Goal: Information Seeking & Learning: Learn about a topic

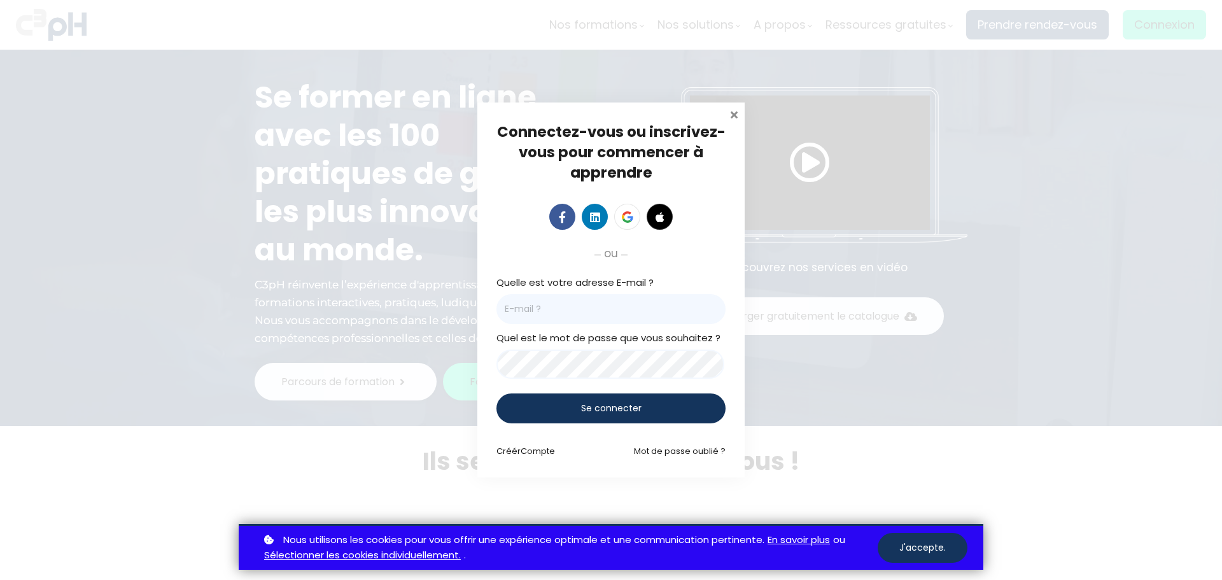
click at [737, 115] on span at bounding box center [733, 113] width 13 height 13
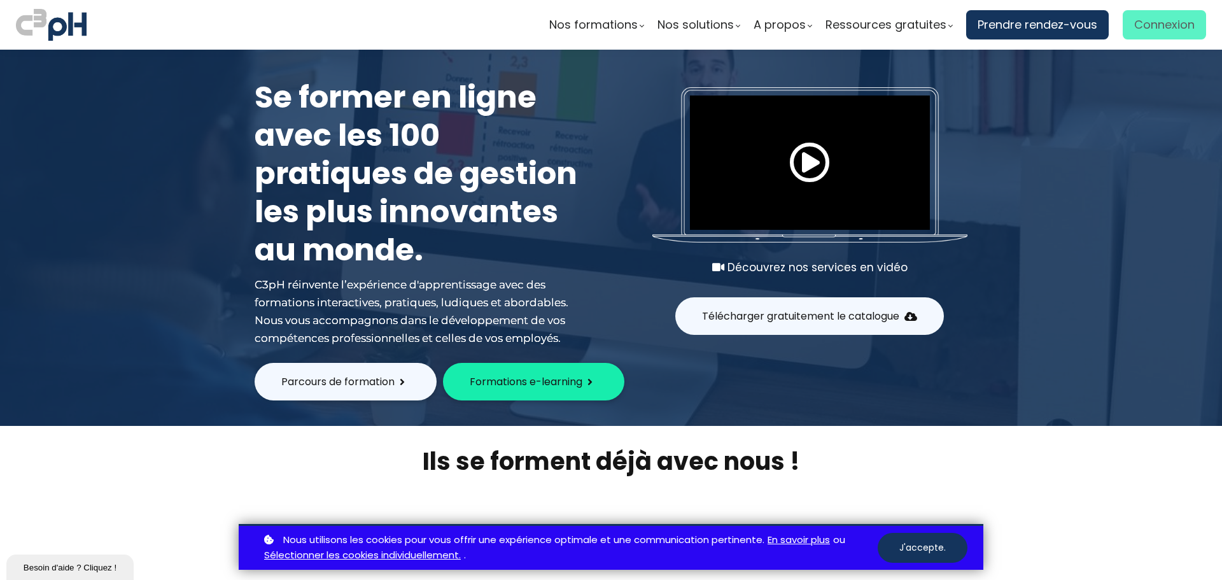
click at [1152, 21] on span "Connexion" at bounding box center [1164, 24] width 60 height 19
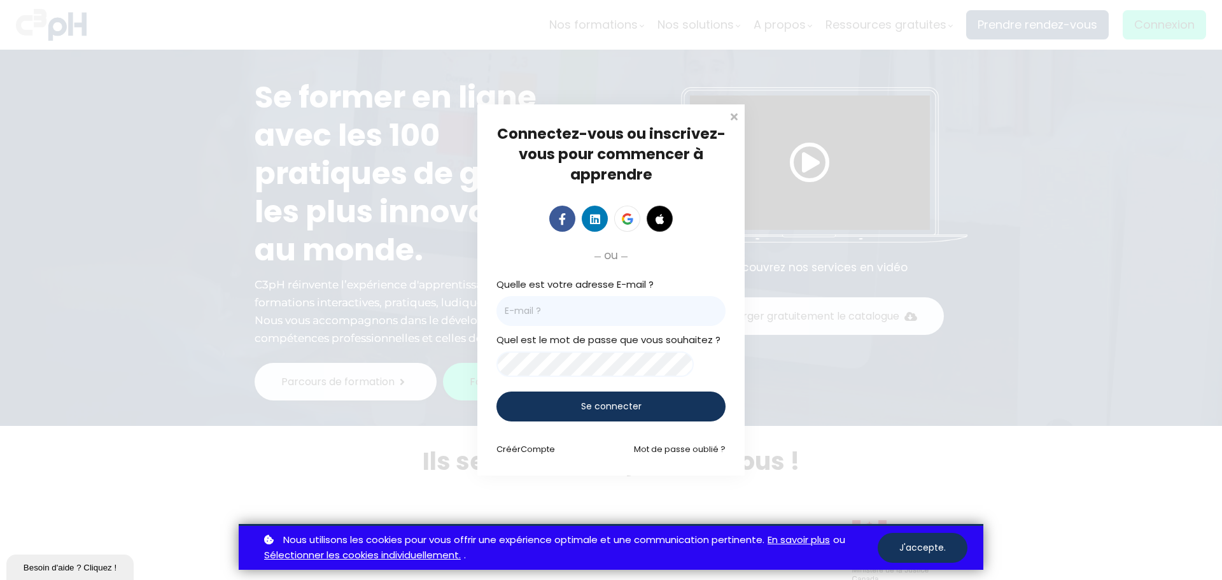
click at [576, 301] on input "email" at bounding box center [610, 311] width 229 height 30
type input "[EMAIL_ADDRESS][DOMAIN_NAME]"
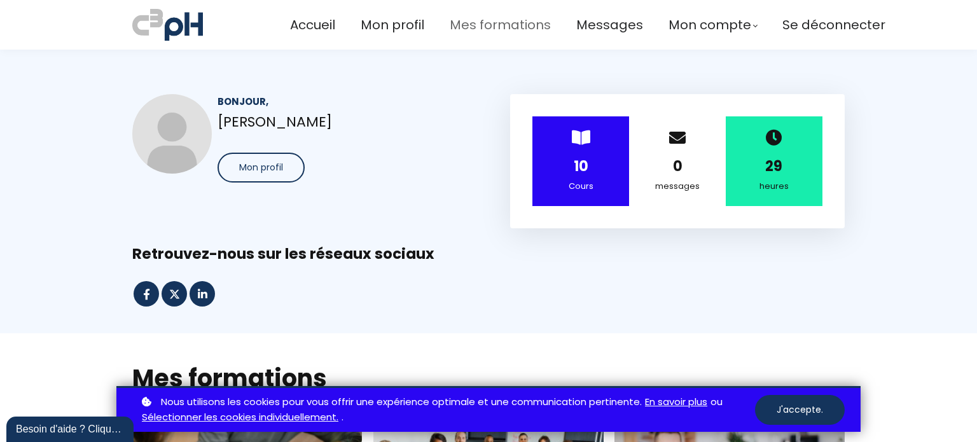
click at [473, 24] on span "Mes formations" at bounding box center [500, 25] width 101 height 21
click at [808, 407] on button "J'accepte." at bounding box center [800, 410] width 90 height 30
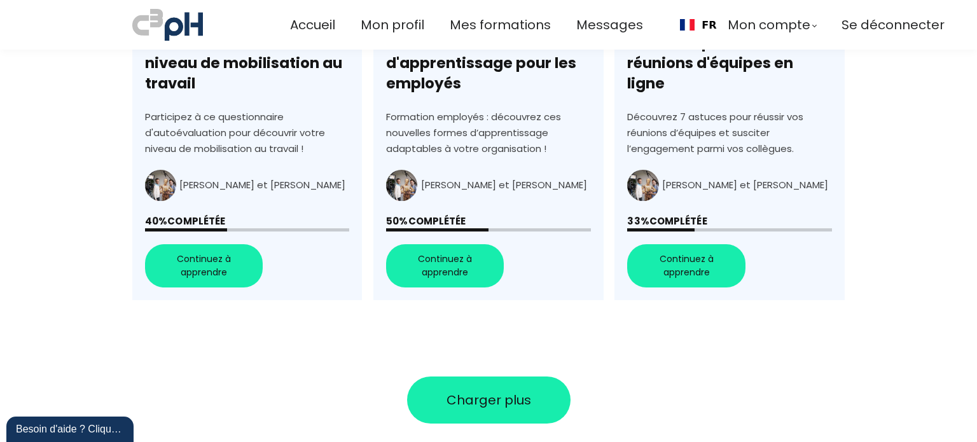
scroll to position [1018, 0]
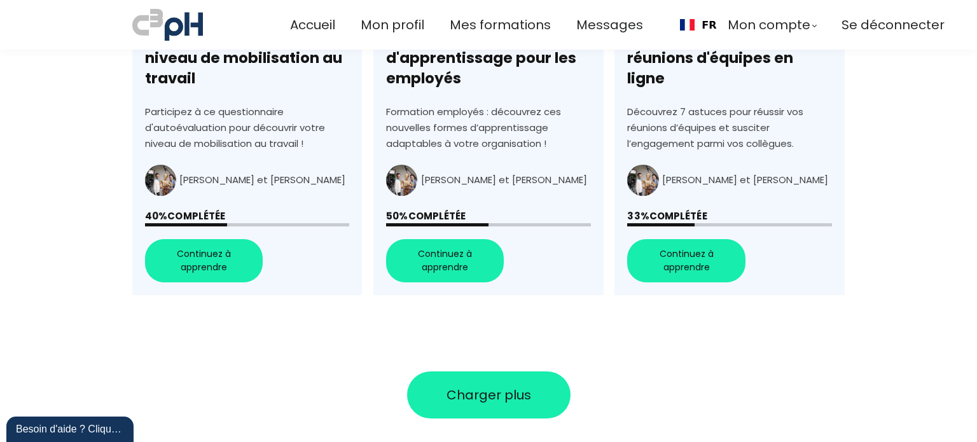
click at [505, 407] on button "Charger plus" at bounding box center [489, 395] width 164 height 47
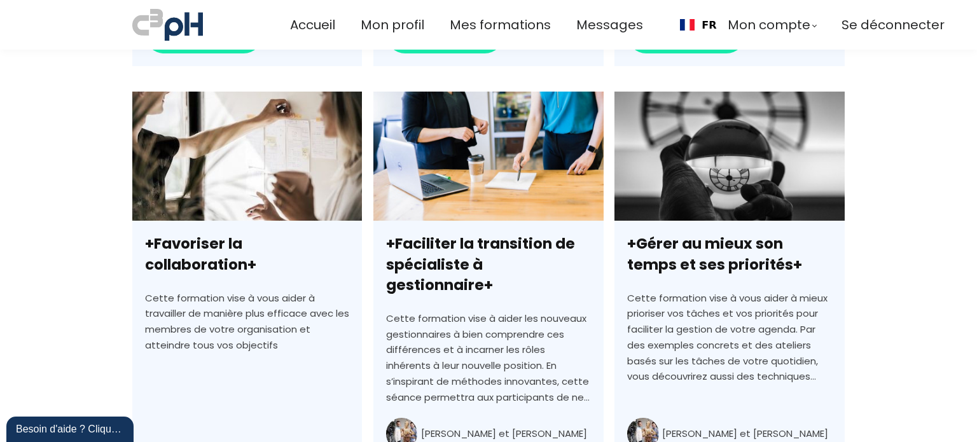
scroll to position [1273, 0]
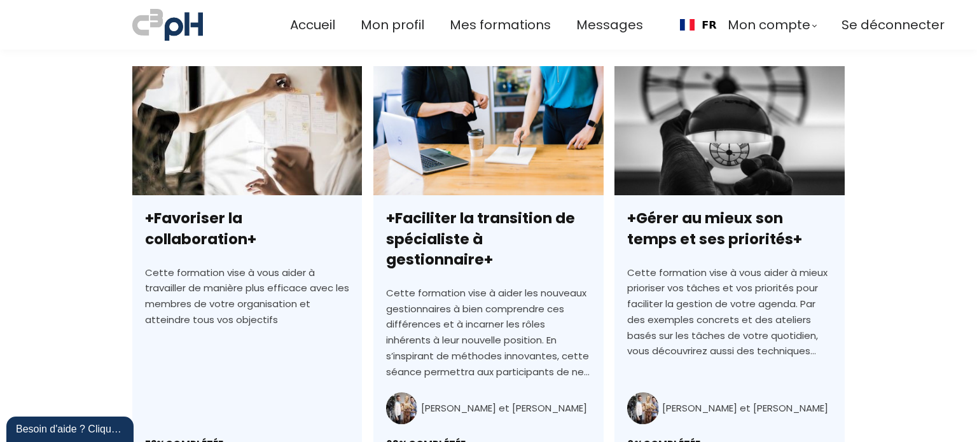
click at [251, 235] on link "+Favoriser la collaboration+" at bounding box center [247, 294] width 230 height 457
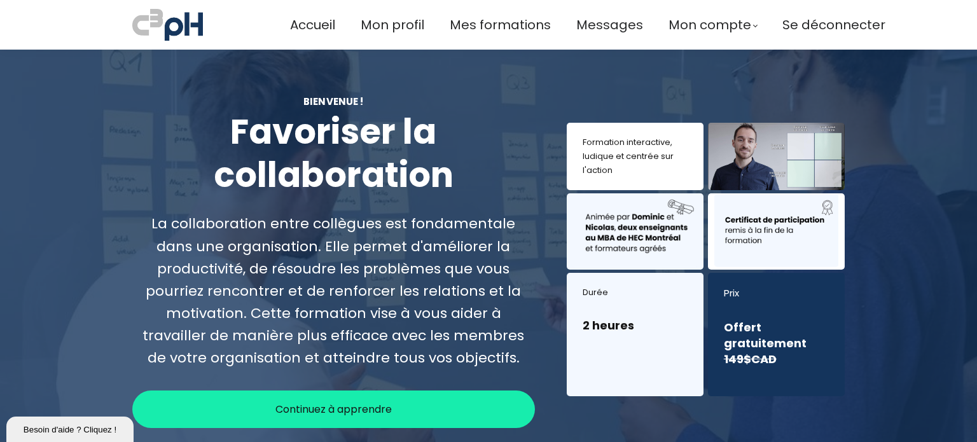
click at [304, 408] on span "Continuez à apprendre" at bounding box center [334, 409] width 116 height 16
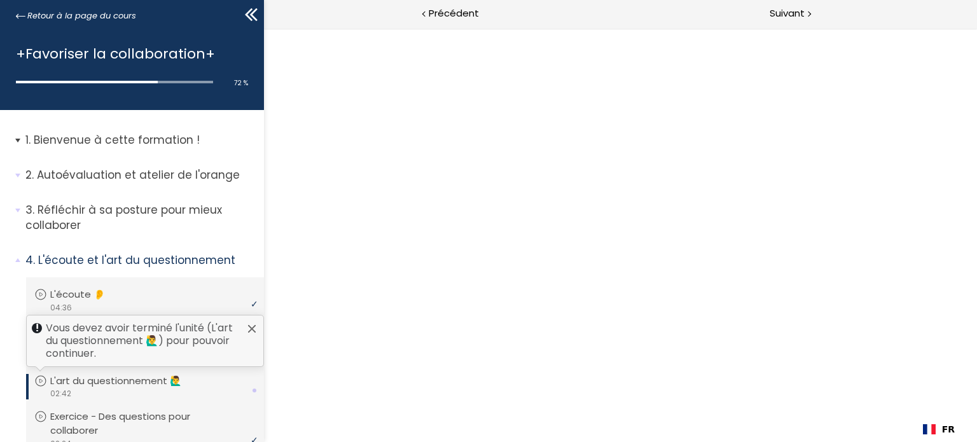
click at [147, 138] on p "Bienvenue à cette formation !" at bounding box center [139, 140] width 229 height 16
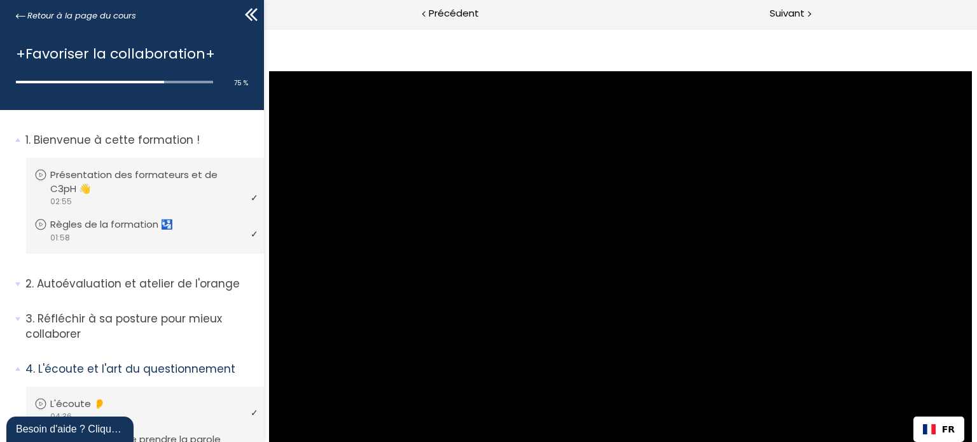
click at [107, 141] on p "Bienvenue à cette formation !" at bounding box center [139, 140] width 229 height 16
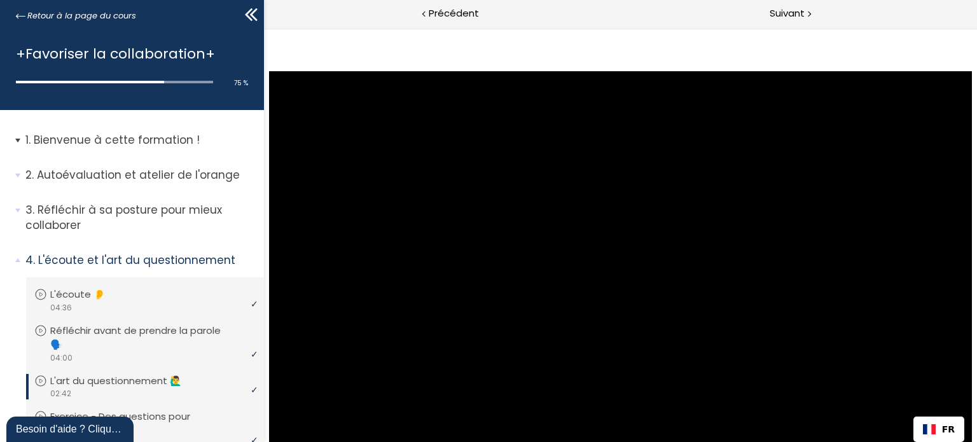
click at [109, 135] on p "Bienvenue à cette formation !" at bounding box center [139, 140] width 229 height 16
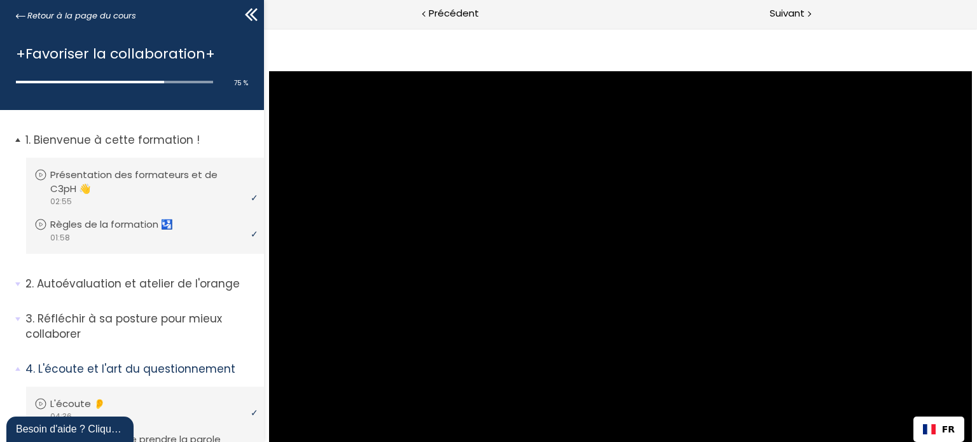
click at [109, 135] on p "Bienvenue à cette formation !" at bounding box center [139, 140] width 229 height 16
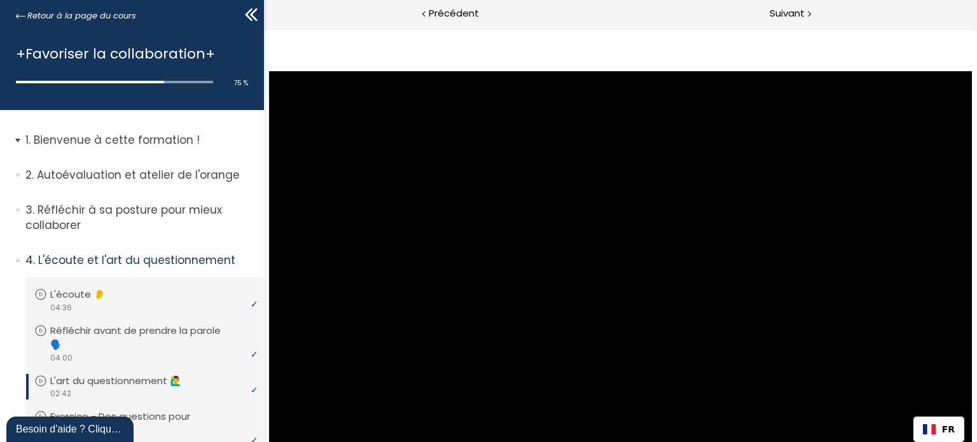
click at [109, 135] on p "Bienvenue à cette formation !" at bounding box center [139, 140] width 229 height 16
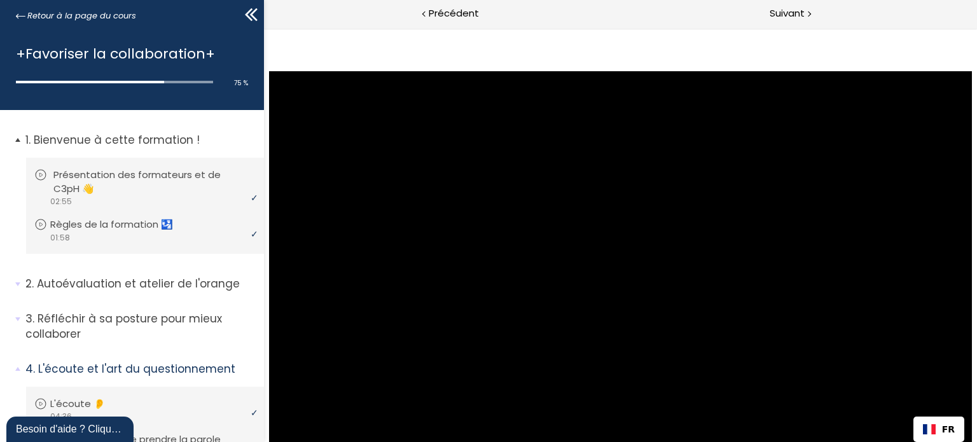
click at [89, 185] on p "Présentation des formateurs et de C3pH 👋" at bounding box center [154, 182] width 202 height 28
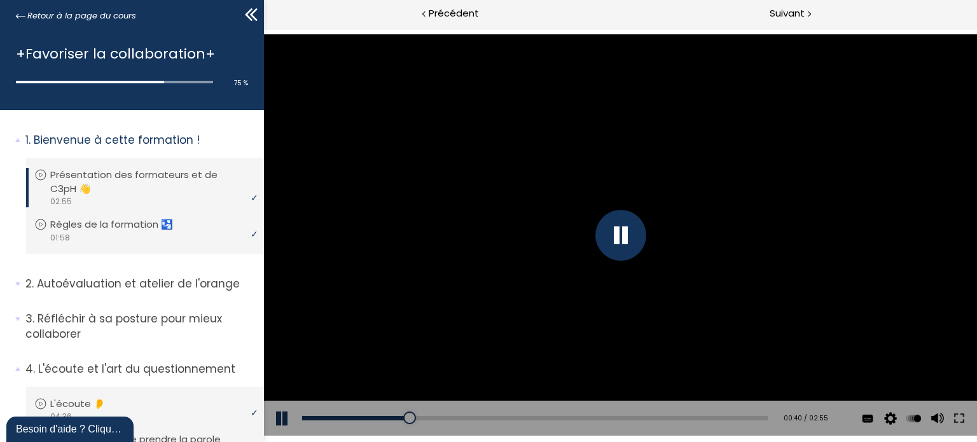
click at [462, 414] on div "Add chapter 01:03" at bounding box center [535, 419] width 466 height 36
click at [477, 419] on div "01:07" at bounding box center [535, 418] width 466 height 4
click at [545, 414] on div "Add chapter 01:34" at bounding box center [535, 419] width 466 height 36
click at [550, 416] on div "01:36" at bounding box center [535, 418] width 466 height 4
click at [610, 417] on div "02:00" at bounding box center [535, 418] width 466 height 4
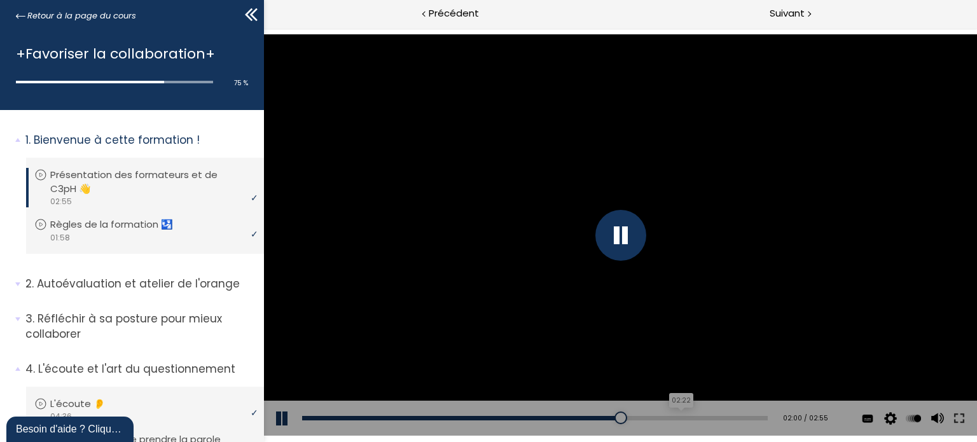
click at [668, 417] on div "02:22" at bounding box center [535, 418] width 466 height 4
click at [729, 419] on div "02:46" at bounding box center [535, 418] width 466 height 4
click at [90, 225] on p "Règles de la formation 🛂" at bounding box center [124, 225] width 142 height 14
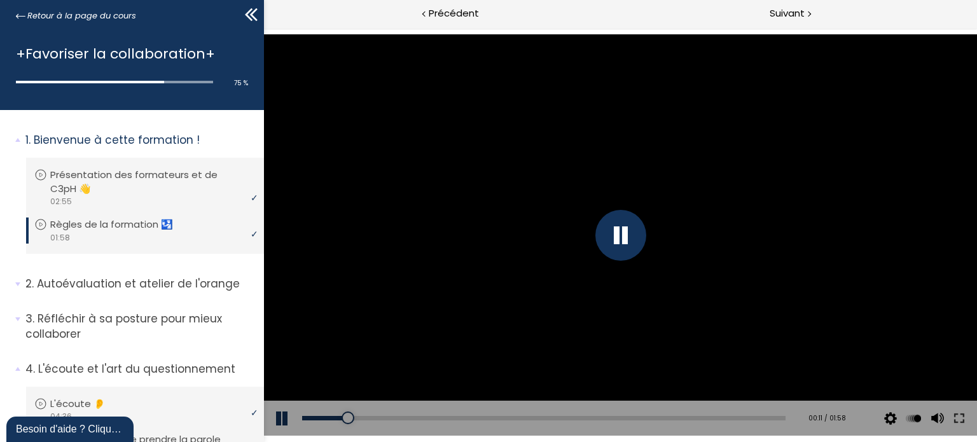
click at [481, 414] on div "Add chapter 00:44" at bounding box center [544, 419] width 484 height 36
click at [538, 414] on div "Add chapter 00:44" at bounding box center [544, 419] width 484 height 36
click at [538, 417] on div "00:59" at bounding box center [544, 418] width 484 height 4
click at [609, 417] on div "01:16" at bounding box center [544, 418] width 484 height 4
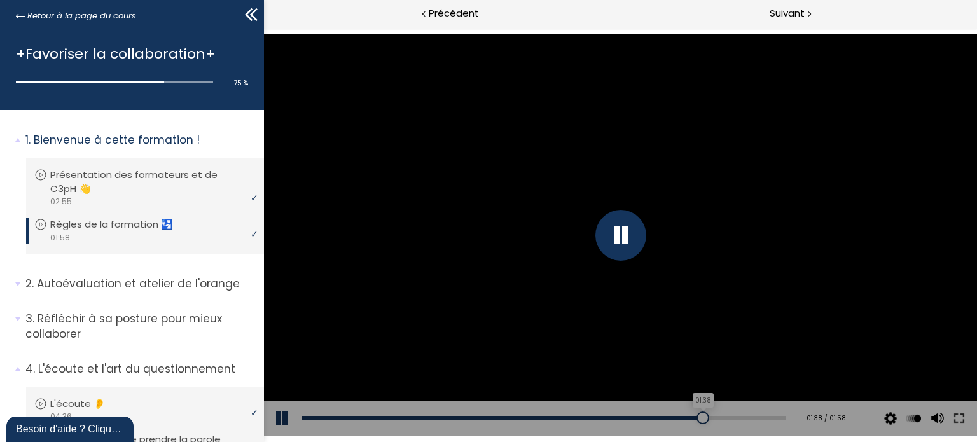
click at [695, 418] on div "01:38" at bounding box center [544, 418] width 484 height 4
click at [73, 284] on p "Autoévaluation et atelier de l'orange" at bounding box center [139, 284] width 229 height 16
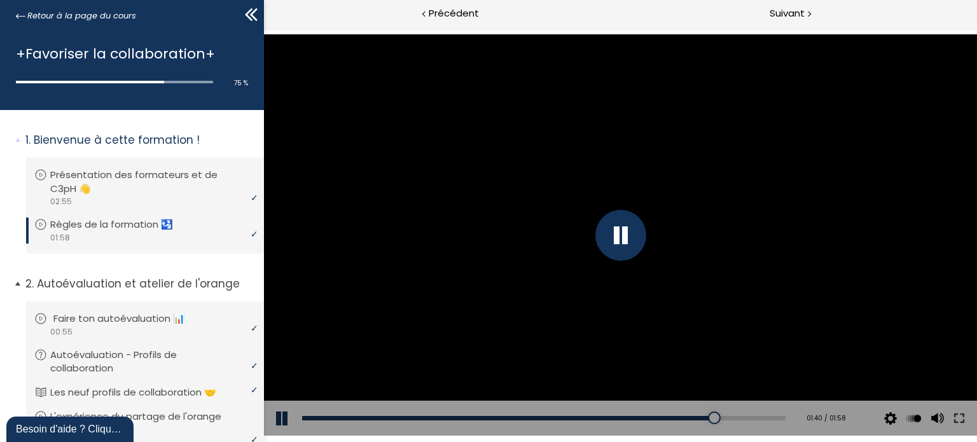
click at [96, 312] on p "Faire ton autoévaluation 📊" at bounding box center [128, 319] width 151 height 14
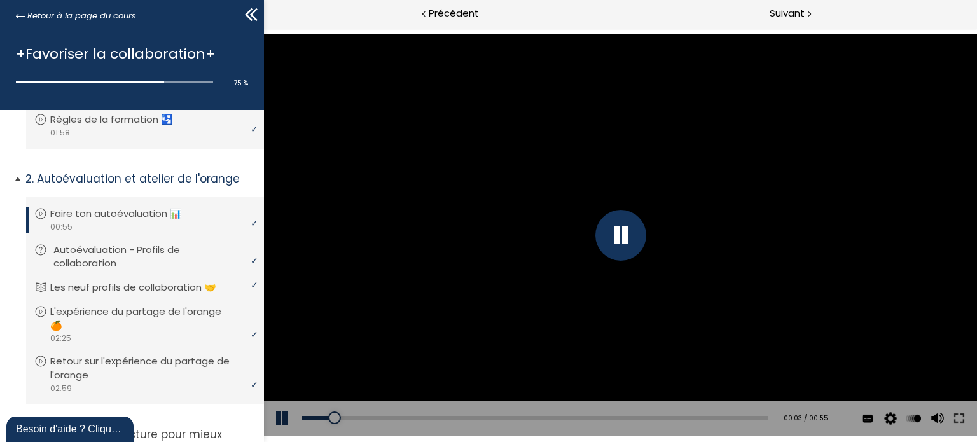
scroll to position [127, 0]
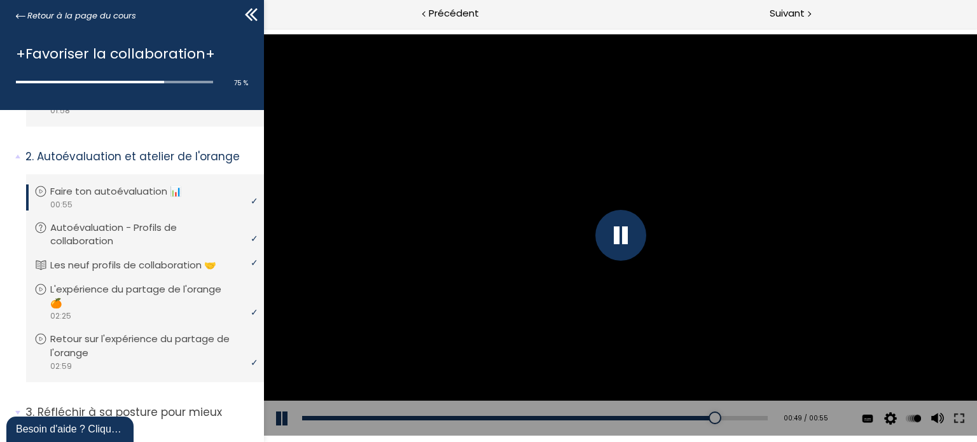
click at [744, 414] on div "Add chapter 00:54" at bounding box center [535, 419] width 466 height 36
click at [748, 419] on div "00:54" at bounding box center [535, 418] width 466 height 4
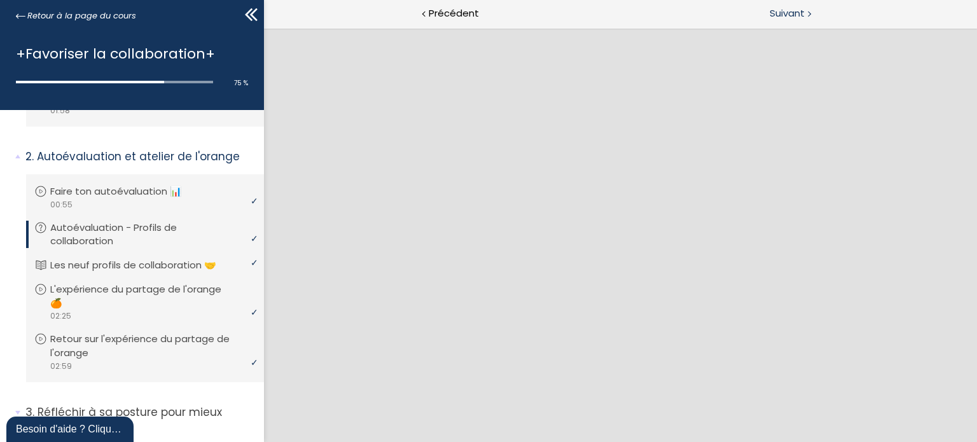
click at [793, 15] on span "Suivant" at bounding box center [787, 14] width 35 height 16
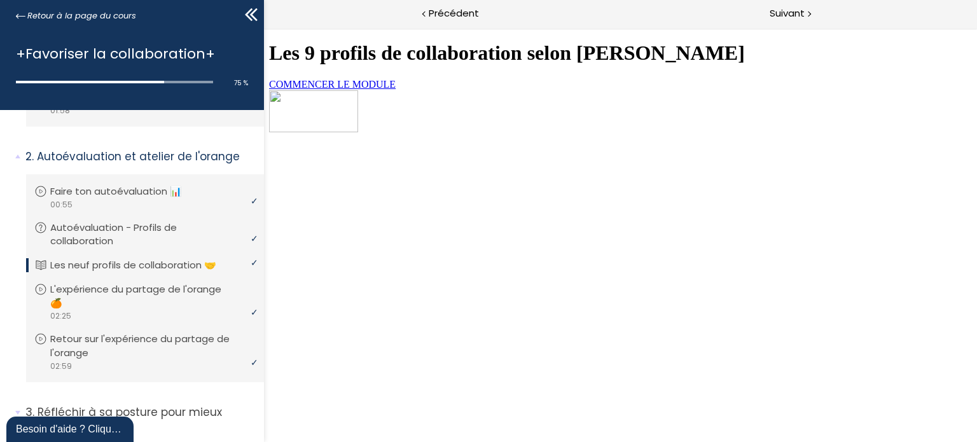
click at [377, 90] on link "COMMENCER LE MODULE" at bounding box center [332, 84] width 127 height 11
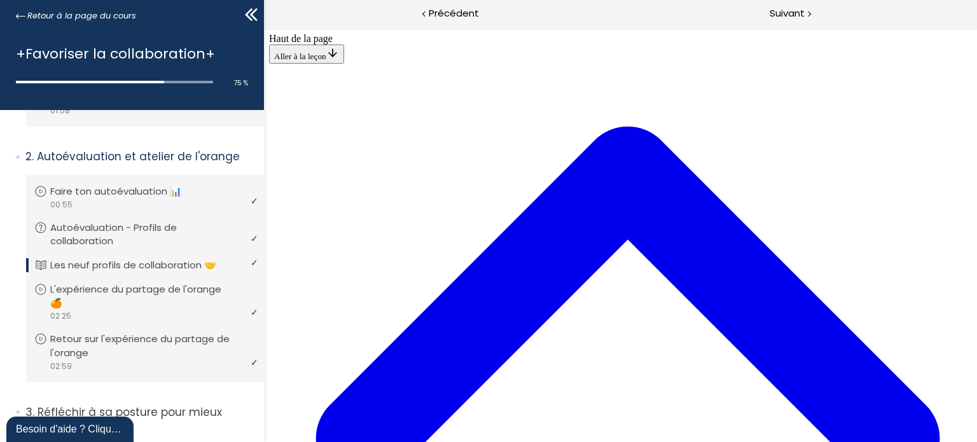
scroll to position [2984, 0]
click at [783, 15] on span "Suivant" at bounding box center [787, 14] width 35 height 16
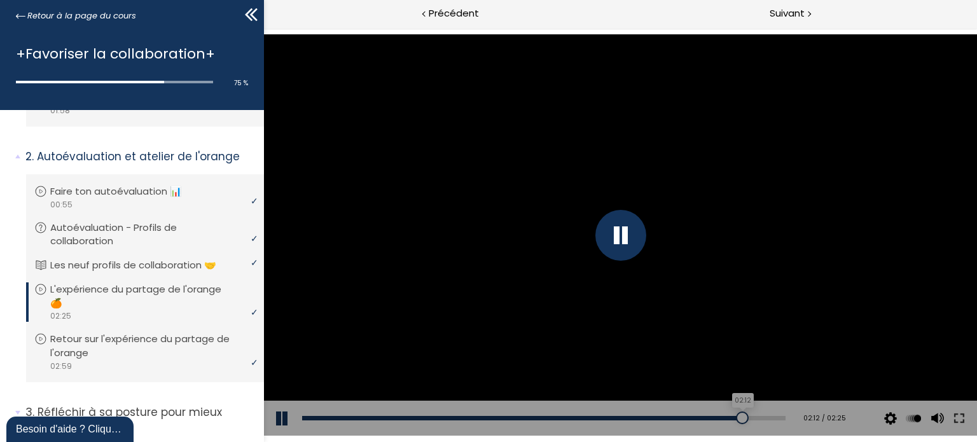
click at [734, 416] on div "02:12" at bounding box center [544, 418] width 484 height 4
click at [757, 417] on div "02:19" at bounding box center [544, 418] width 484 height 4
click at [770, 419] on div "02:23" at bounding box center [544, 418] width 484 height 4
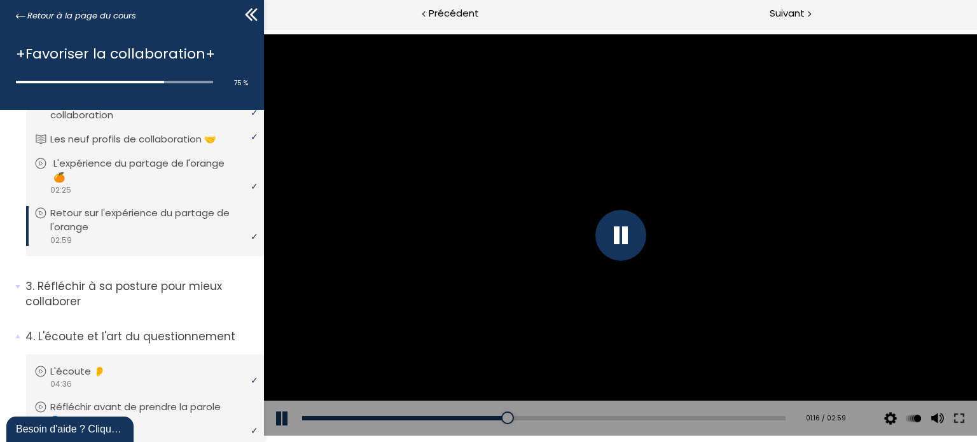
scroll to position [255, 0]
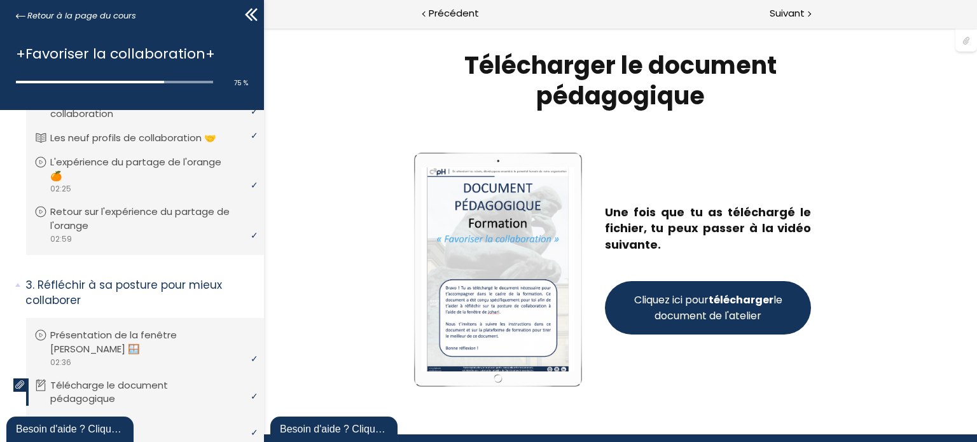
click at [689, 305] on span "Cliquez ici pour télécharger le document de l'atelier" at bounding box center [707, 308] width 153 height 32
click at [783, 13] on span "Suivant" at bounding box center [787, 14] width 35 height 16
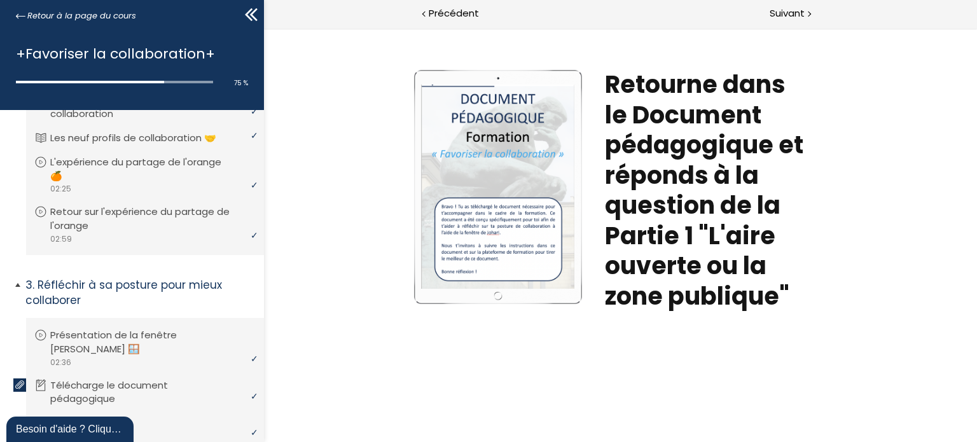
scroll to position [318, 0]
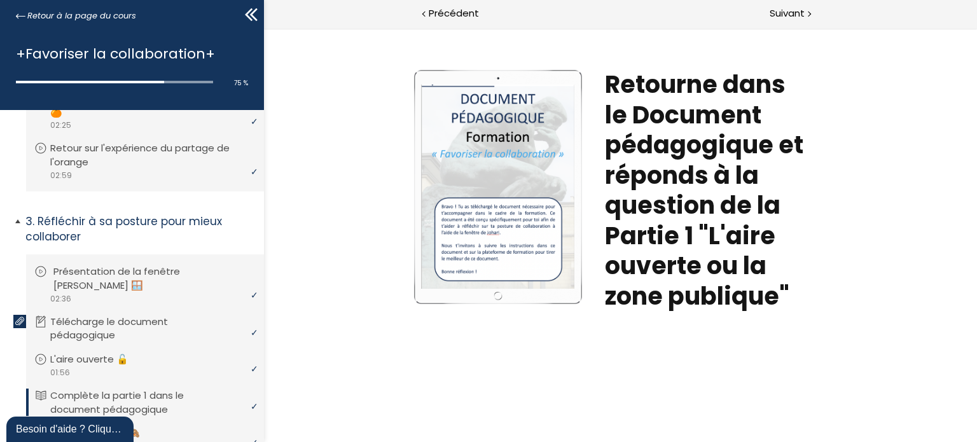
click at [179, 286] on p "Présentation de la fenêtre [PERSON_NAME] 🪟" at bounding box center [154, 279] width 202 height 28
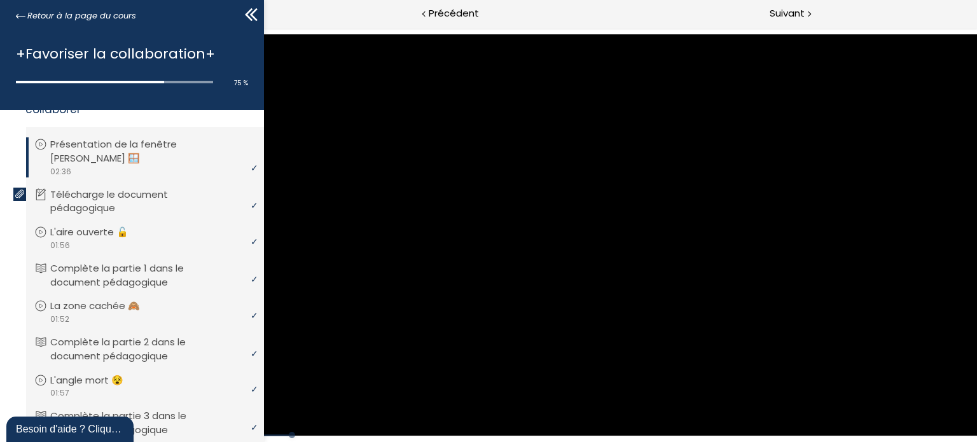
scroll to position [509, 0]
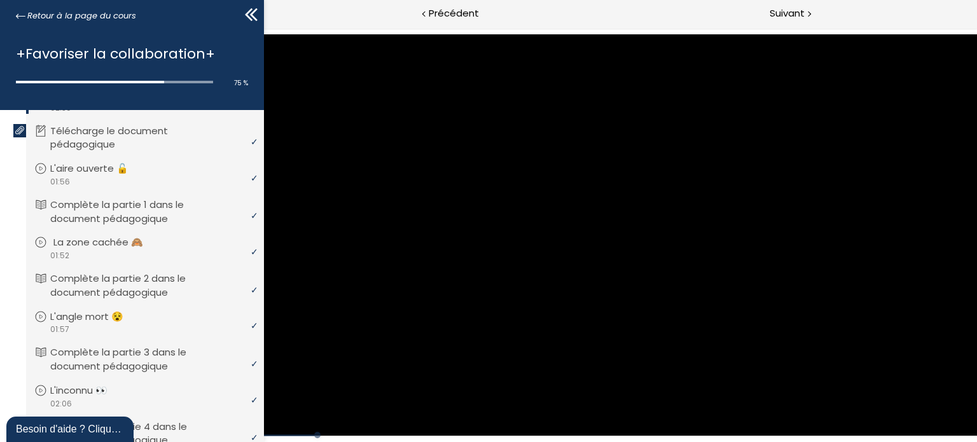
click at [109, 246] on p "La zone cachée 🙈" at bounding box center [107, 242] width 109 height 14
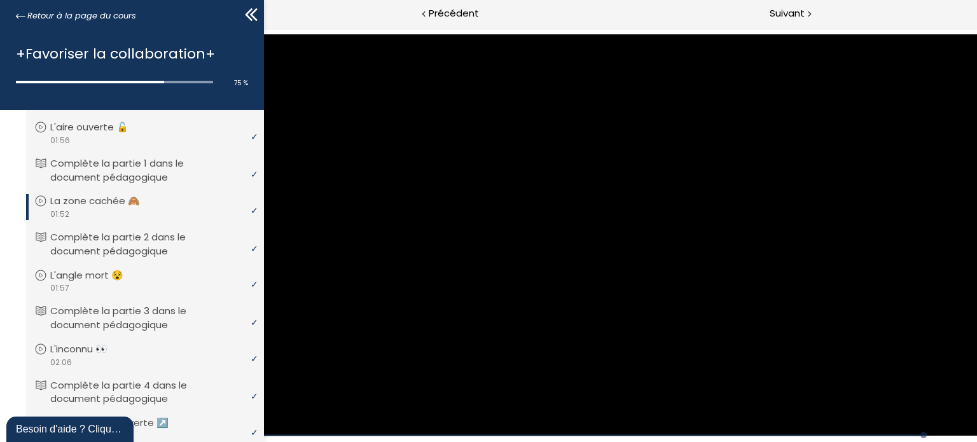
scroll to position [573, 0]
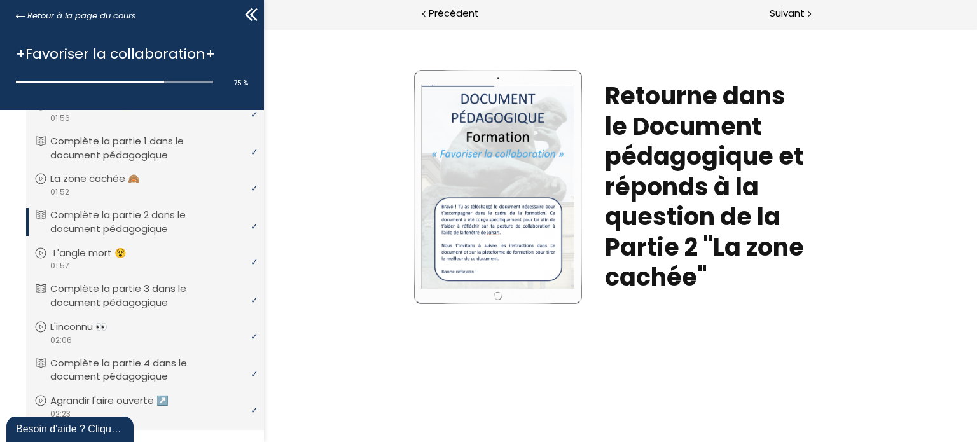
click at [87, 256] on p "L'angle mort 😵" at bounding box center [99, 253] width 92 height 14
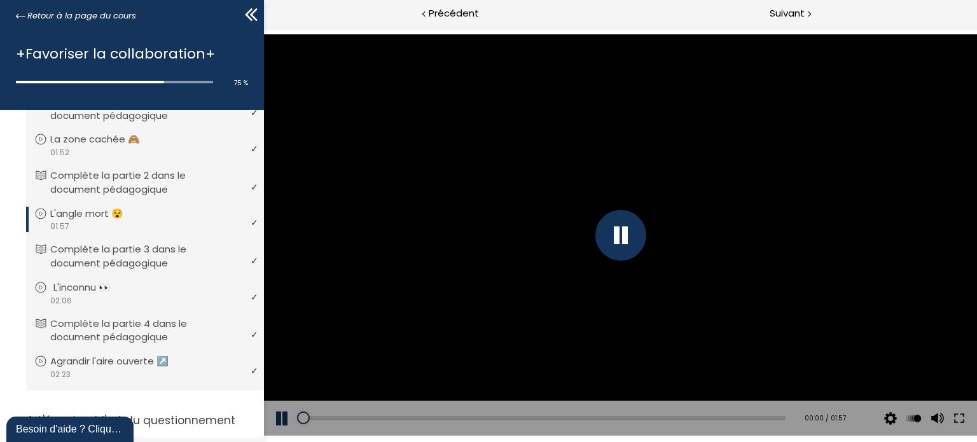
scroll to position [636, 0]
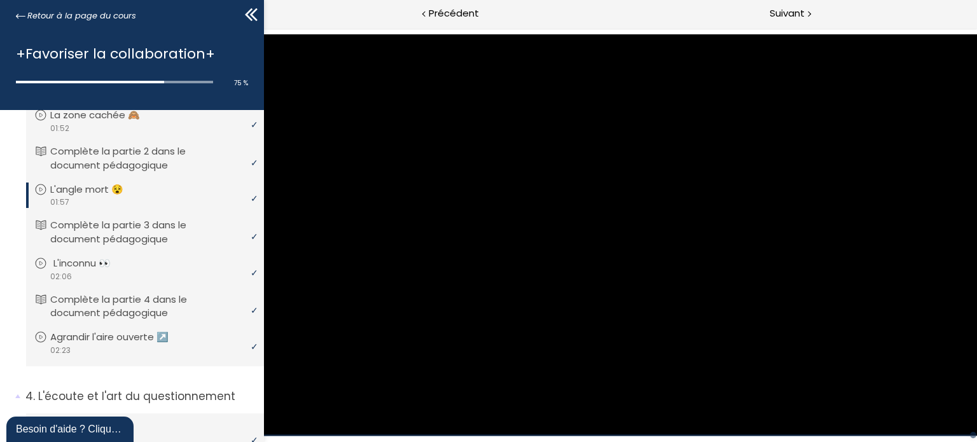
click at [74, 268] on p "L'inconnu 👀" at bounding box center [91, 263] width 76 height 14
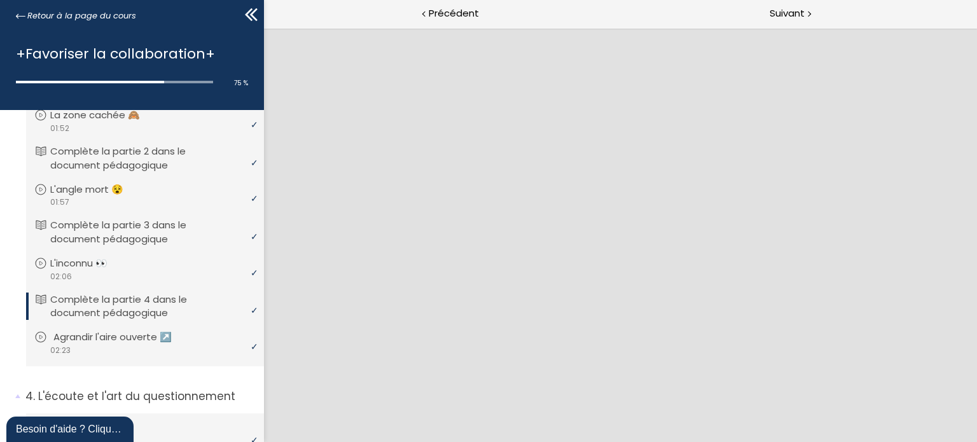
click at [76, 344] on p "Agrandir l'aire ouverte ↗️" at bounding box center [121, 337] width 137 height 14
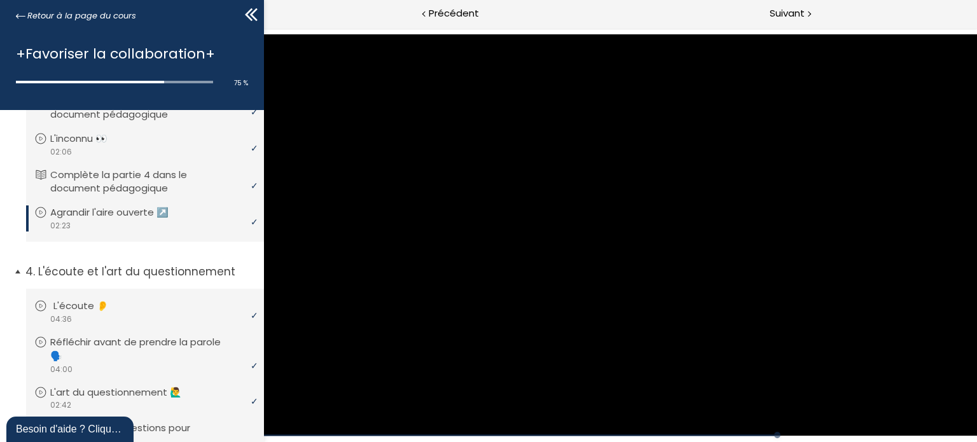
scroll to position [762, 0]
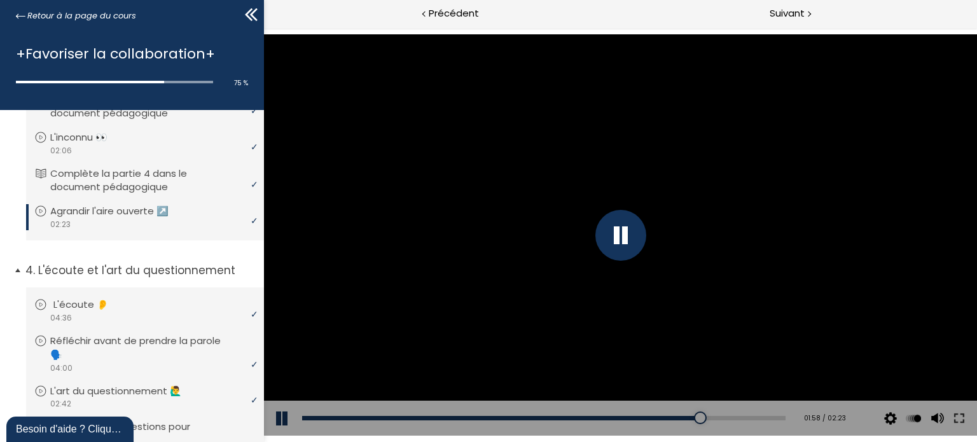
click at [101, 307] on p "L'écoute 👂" at bounding box center [90, 305] width 74 height 14
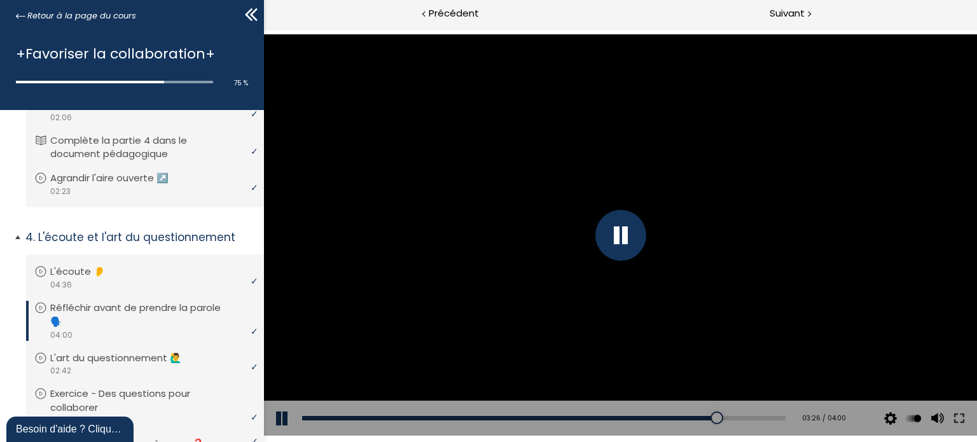
scroll to position [890, 0]
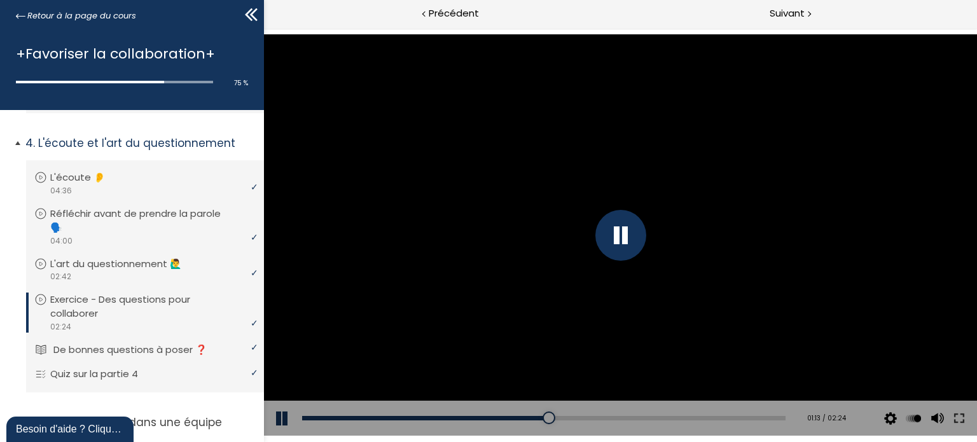
click at [113, 352] on p "De bonnes questions à poser ❓" at bounding box center [139, 350] width 173 height 14
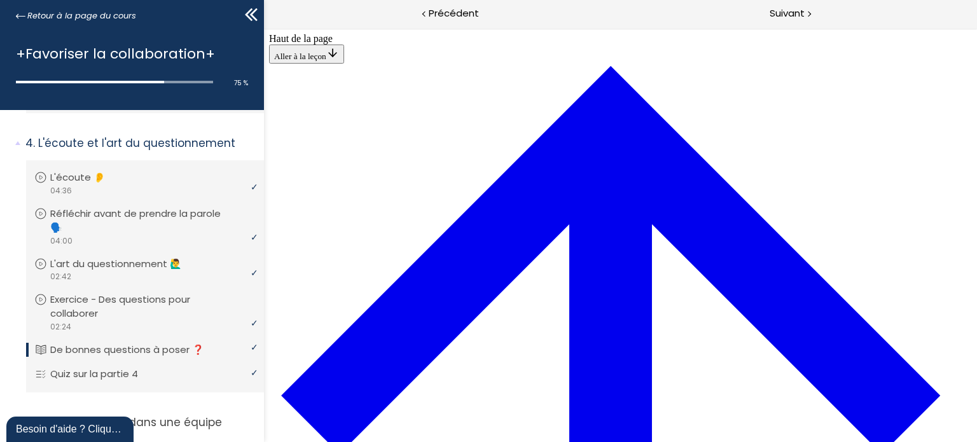
scroll to position [999, 0]
drag, startPoint x: 386, startPoint y: 333, endPoint x: 476, endPoint y: 312, distance: 92.0
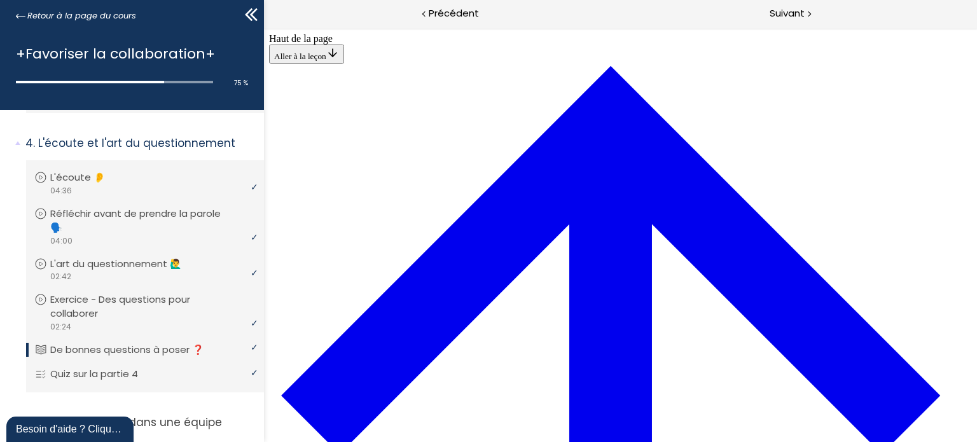
scroll to position [1572, 0]
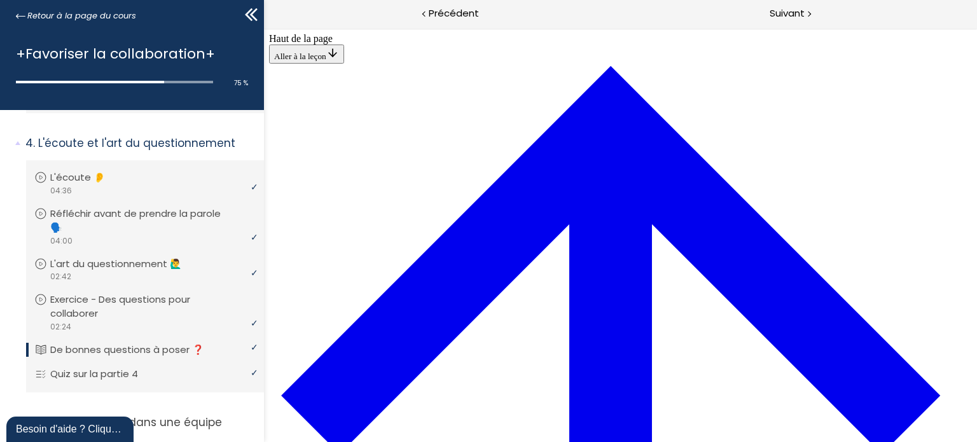
scroll to position [2271, 0]
drag, startPoint x: 379, startPoint y: 109, endPoint x: 380, endPoint y: 167, distance: 58.6
drag, startPoint x: 382, startPoint y: 361, endPoint x: 387, endPoint y: 351, distance: 12.2
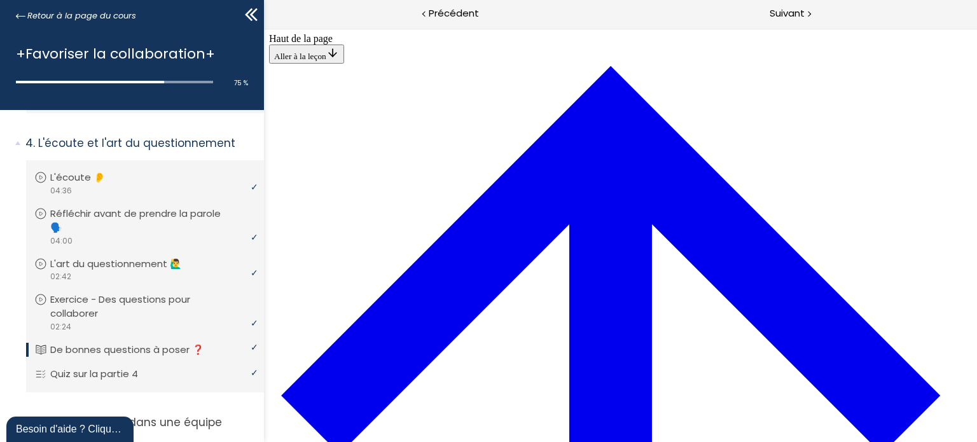
scroll to position [2499, 0]
click at [797, 15] on span "Suivant" at bounding box center [787, 14] width 35 height 16
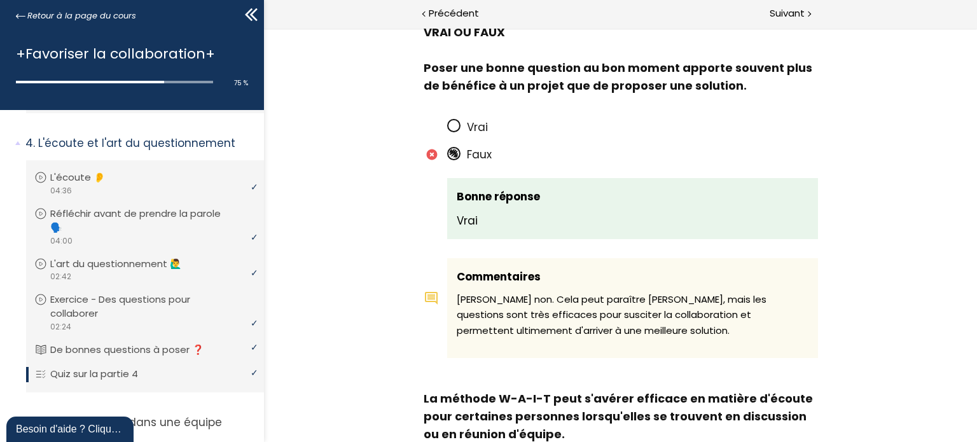
scroll to position [700, 0]
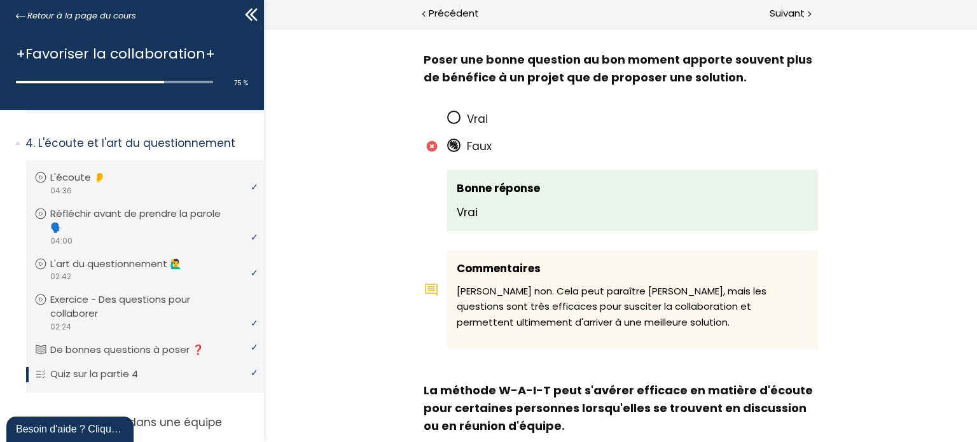
click at [459, 118] on span at bounding box center [457, 118] width 20 height 16
click at [451, 118] on icon at bounding box center [453, 118] width 8 height 8
click at [450, 116] on icon at bounding box center [453, 118] width 8 height 8
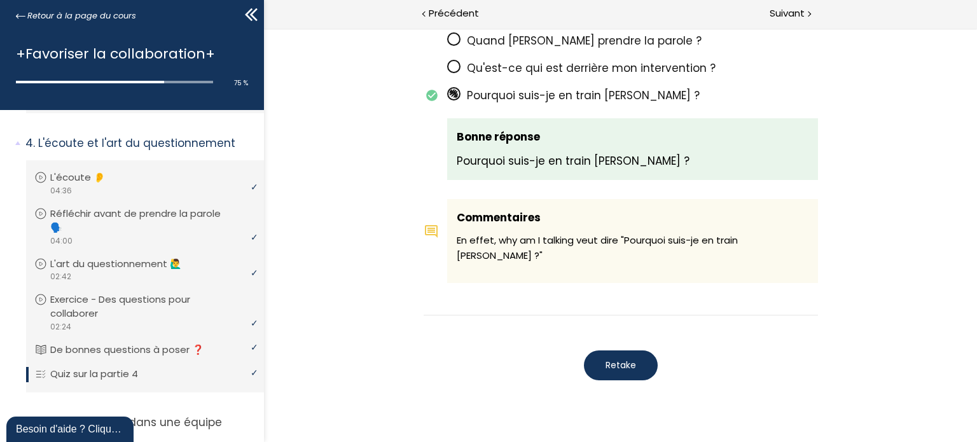
scroll to position [1190, 0]
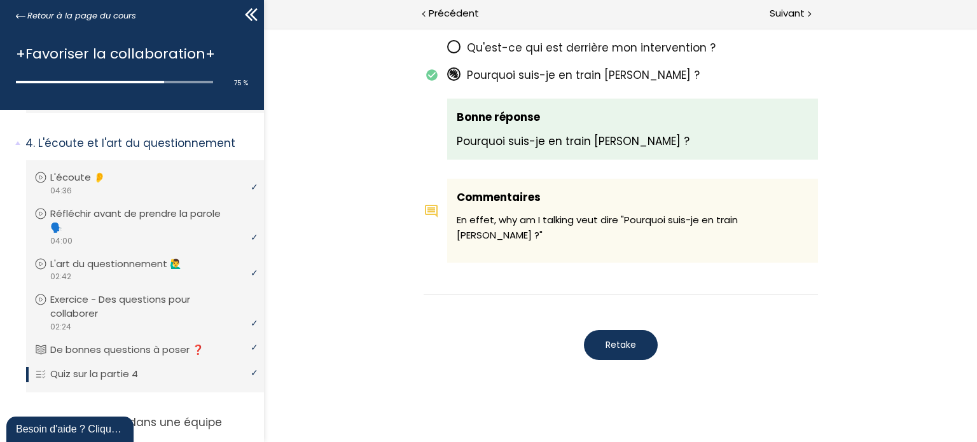
drag, startPoint x: 636, startPoint y: 328, endPoint x: 673, endPoint y: 333, distance: 37.3
click at [637, 330] on button "Retake" at bounding box center [620, 345] width 74 height 30
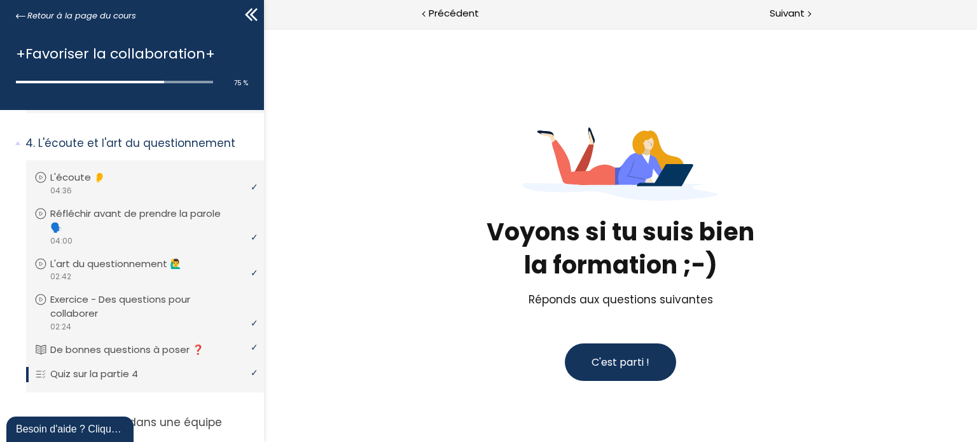
click at [608, 363] on span "C'est parti !" at bounding box center [620, 362] width 58 height 15
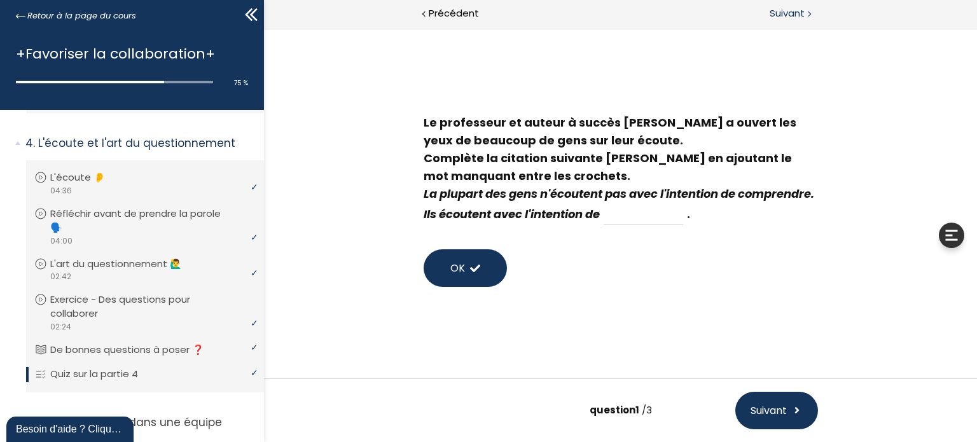
click at [788, 18] on span "Suivant" at bounding box center [787, 14] width 35 height 16
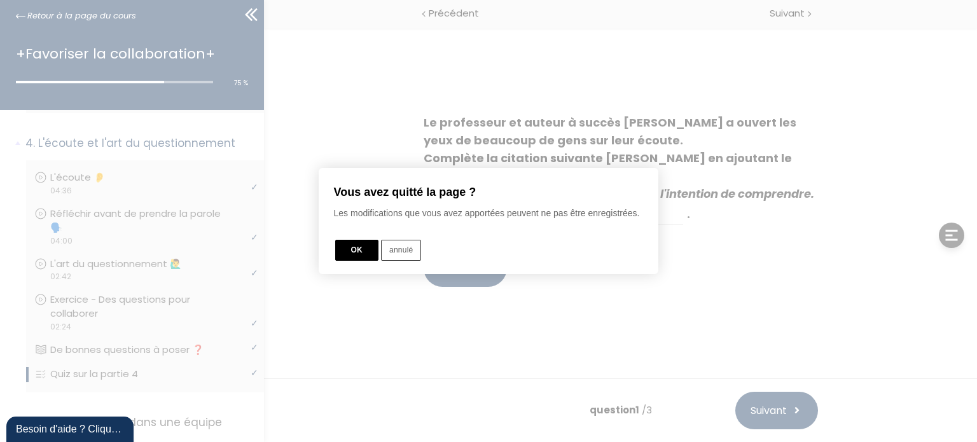
drag, startPoint x: 365, startPoint y: 256, endPoint x: 367, endPoint y: 249, distance: 8.0
click at [365, 256] on button "OK" at bounding box center [356, 250] width 43 height 21
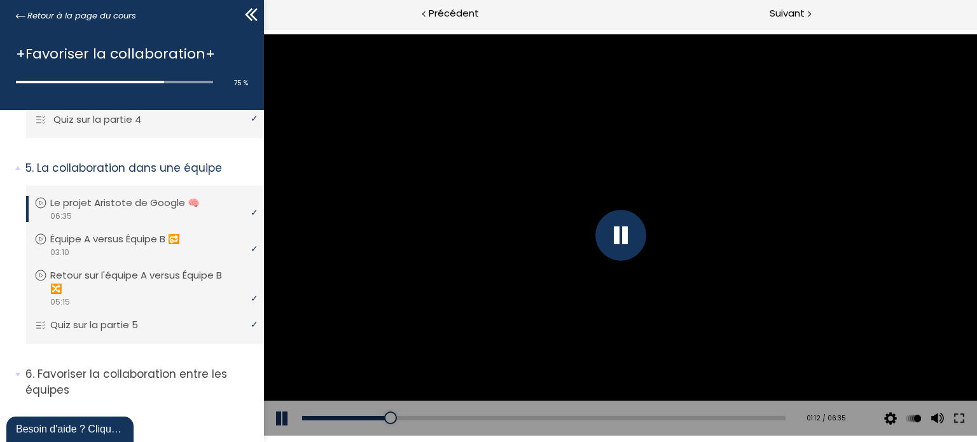
scroll to position [1189, 0]
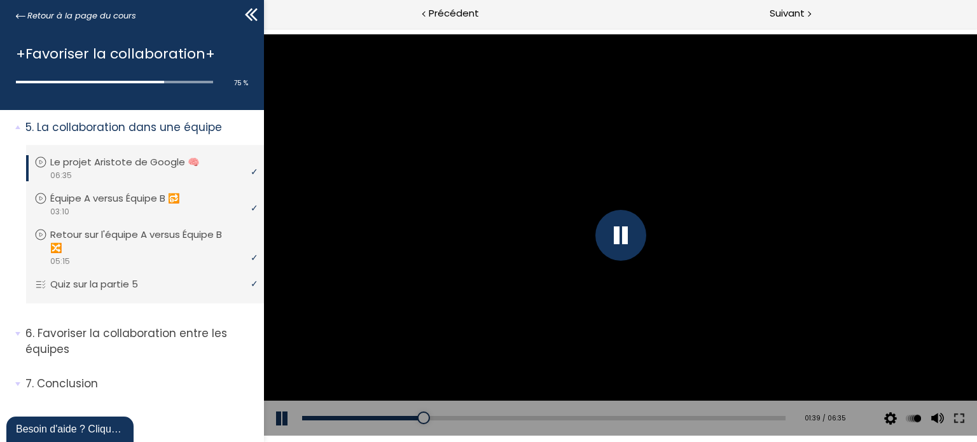
click at [610, 225] on div at bounding box center [620, 235] width 51 height 51
click at [694, 248] on div at bounding box center [619, 234] width 713 height 401
click at [425, 190] on div at bounding box center [619, 234] width 713 height 401
drag, startPoint x: 681, startPoint y: 298, endPoint x: 688, endPoint y: 293, distance: 9.0
click at [681, 297] on div at bounding box center [619, 234] width 713 height 401
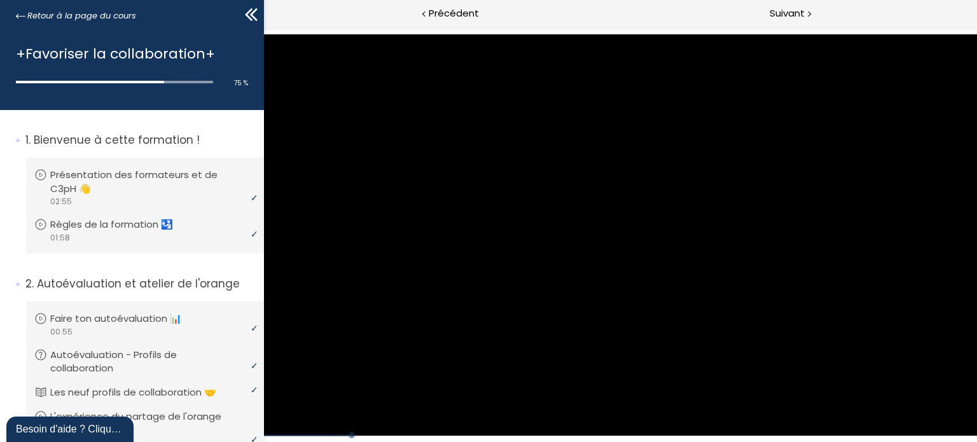
scroll to position [1189, 0]
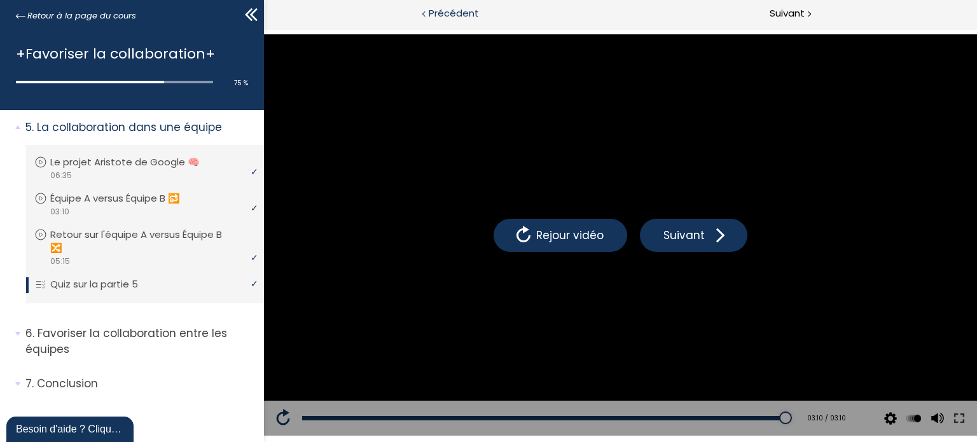
click at [452, 20] on span "Précédent" at bounding box center [454, 14] width 50 height 16
click at [463, 11] on span "Précédent" at bounding box center [454, 14] width 50 height 16
click at [188, 277] on link "Quiz sur la partie 5" at bounding box center [143, 284] width 218 height 14
click at [774, 11] on span "Suivant" at bounding box center [787, 14] width 35 height 16
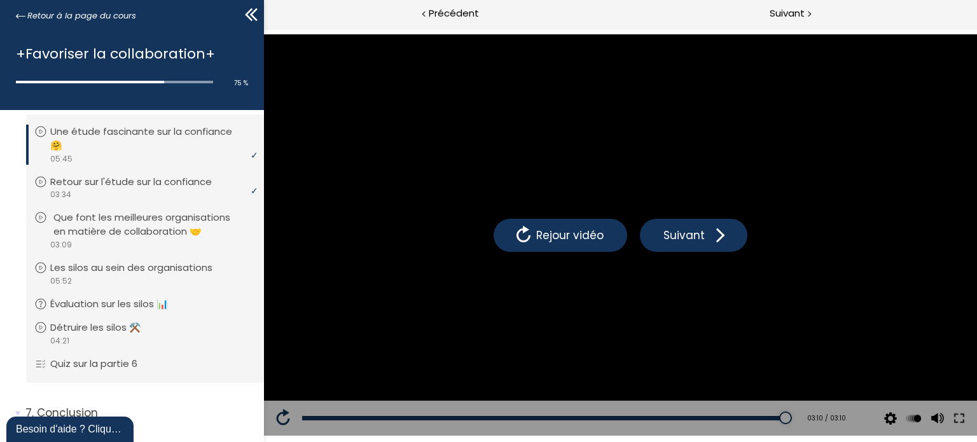
scroll to position [1407, 0]
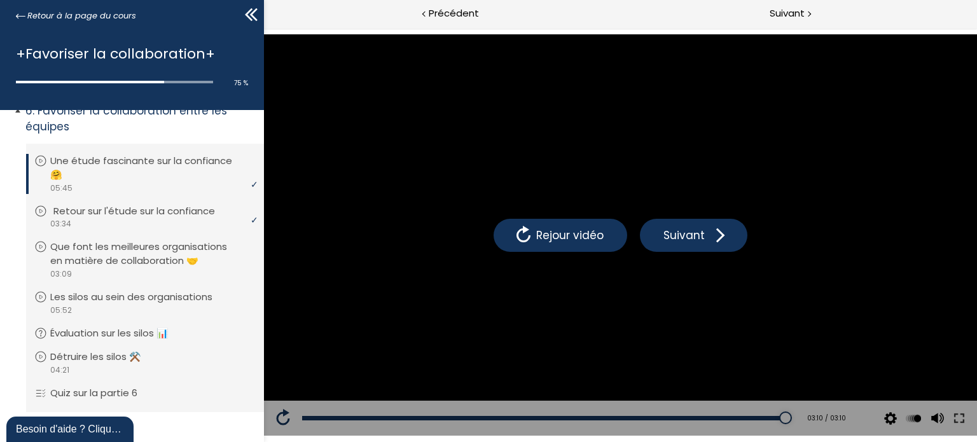
click at [187, 212] on p "Retour sur l'étude sur la confiance" at bounding box center [143, 211] width 181 height 14
click at [131, 361] on p "Détruire les silos ⚒️" at bounding box center [108, 357] width 110 height 14
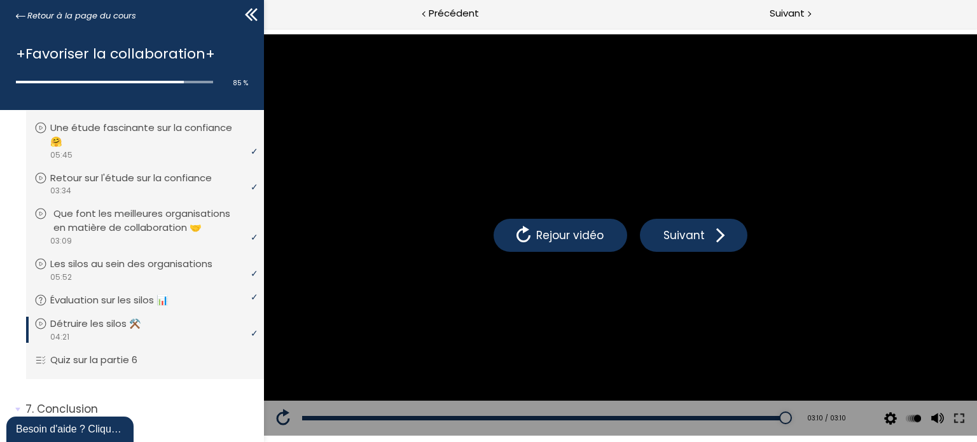
scroll to position [1471, 0]
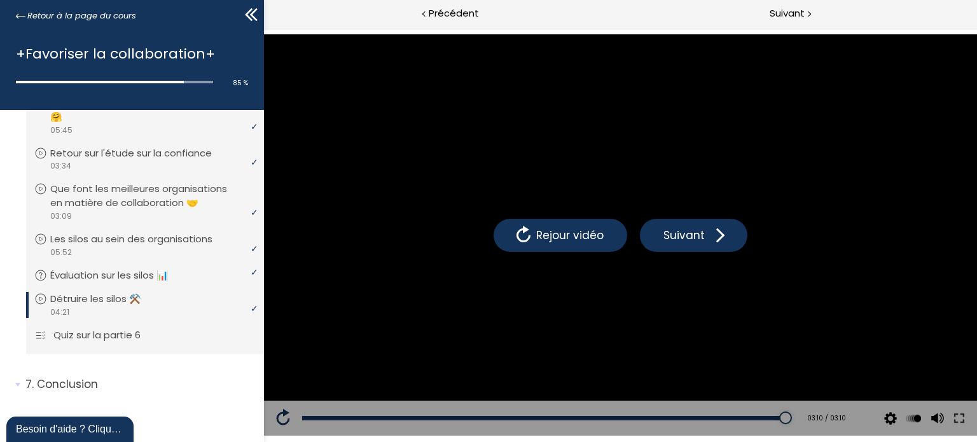
click at [150, 345] on li "Vous devez avoir terminé l'unité (Quiz sur la partie 6) pour pouvoir continuer.…" at bounding box center [145, 336] width 238 height 36
drag, startPoint x: 788, startPoint y: 24, endPoint x: 789, endPoint y: 17, distance: 7.0
click at [788, 21] on div "Suivant" at bounding box center [798, 14] width 357 height 29
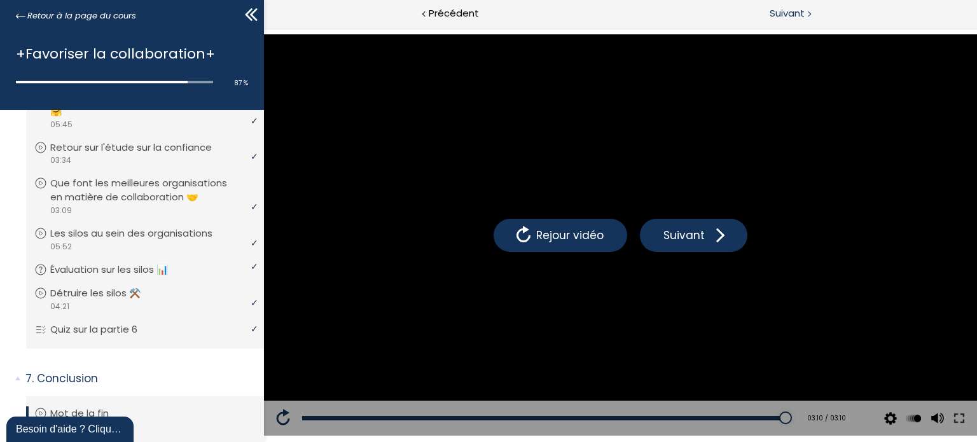
click at [789, 17] on span "Suivant" at bounding box center [787, 14] width 35 height 16
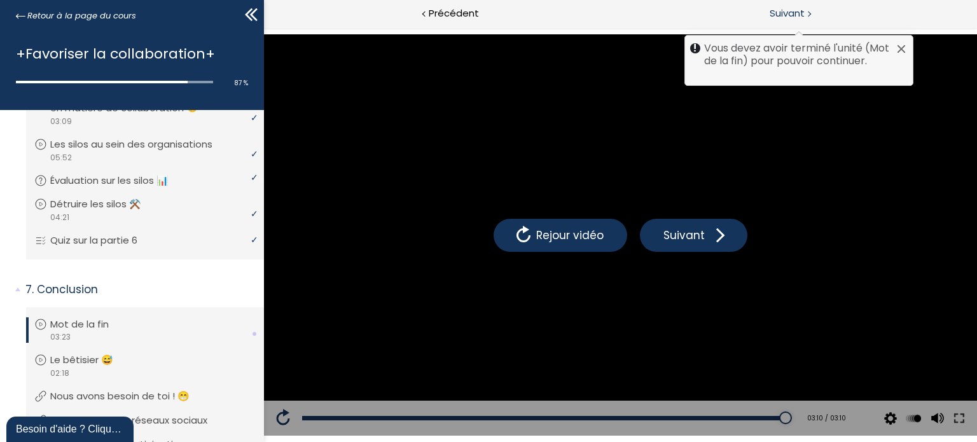
scroll to position [1641, 0]
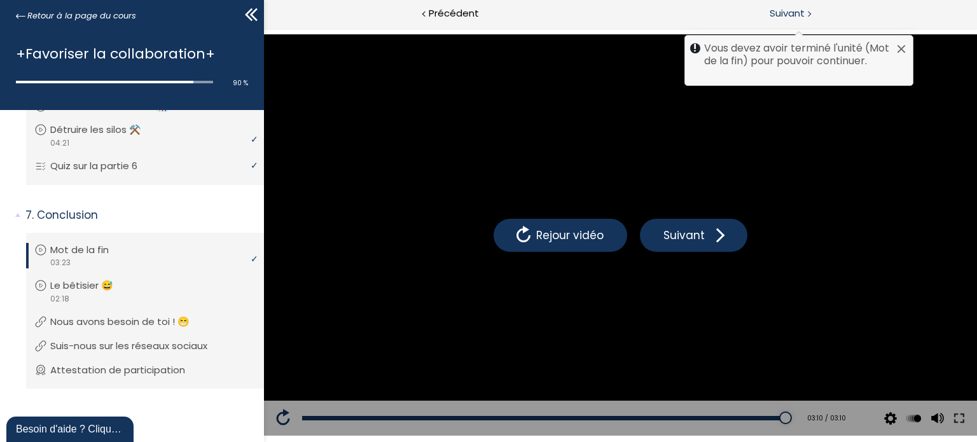
click at [904, 48] on div at bounding box center [902, 49] width 10 height 10
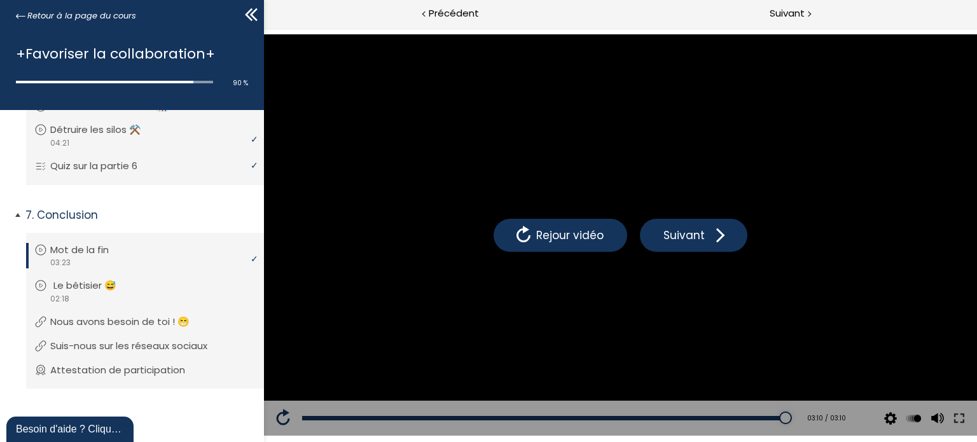
click at [83, 287] on p "Le bêtisier 😅" at bounding box center [94, 286] width 82 height 14
click at [155, 371] on li "Vous devez avoir terminé l'unité (Attestation de participation) pour pouvoir co…" at bounding box center [145, 371] width 238 height 36
